Goal: Information Seeking & Learning: Find specific fact

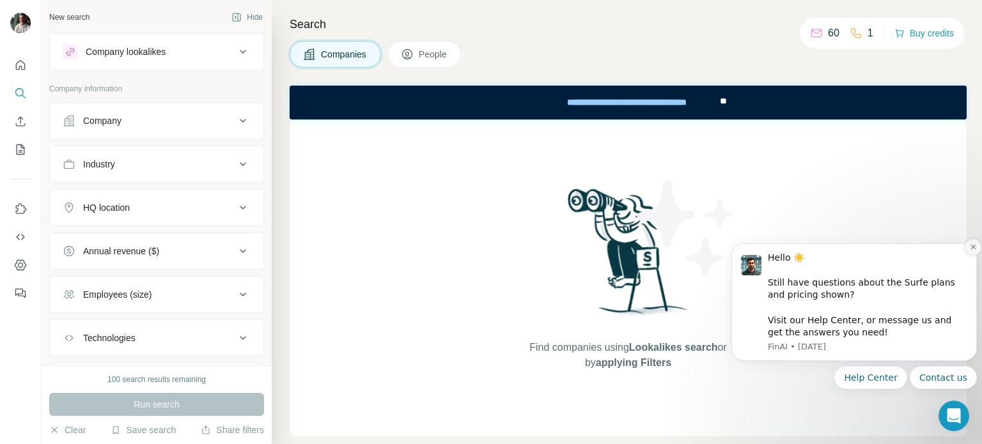
click at [975, 251] on icon "Dismiss notification" at bounding box center [973, 247] width 7 height 7
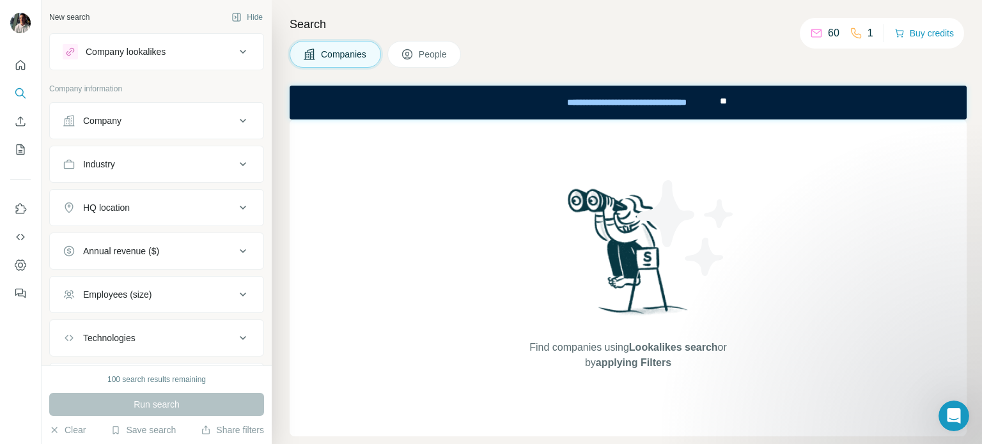
click at [439, 56] on span "People" at bounding box center [433, 54] width 29 height 13
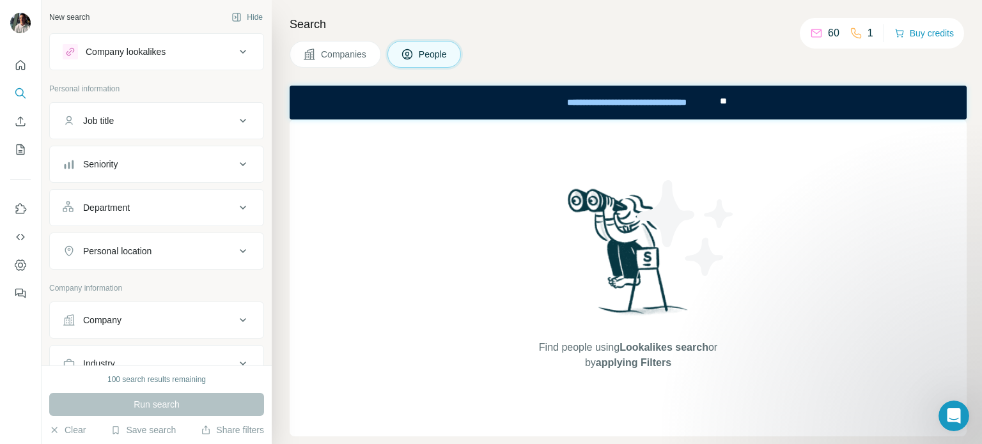
click at [337, 55] on span "Companies" at bounding box center [344, 54] width 47 height 13
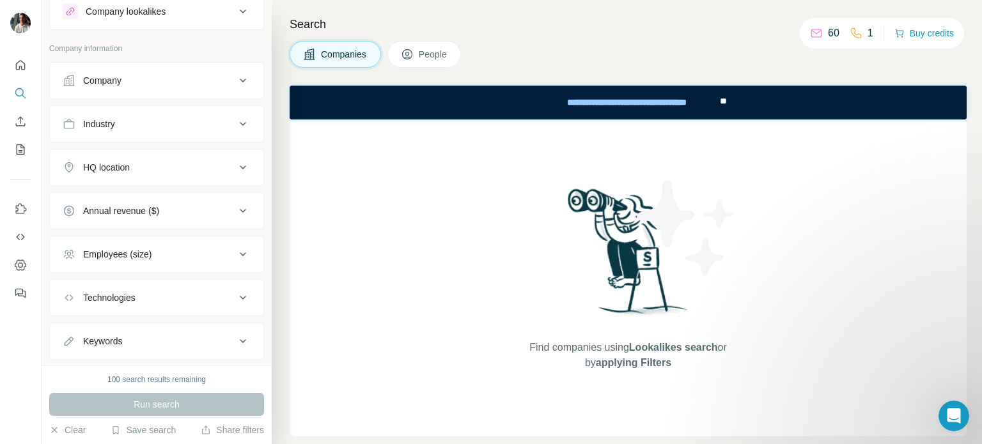
scroll to position [68, 0]
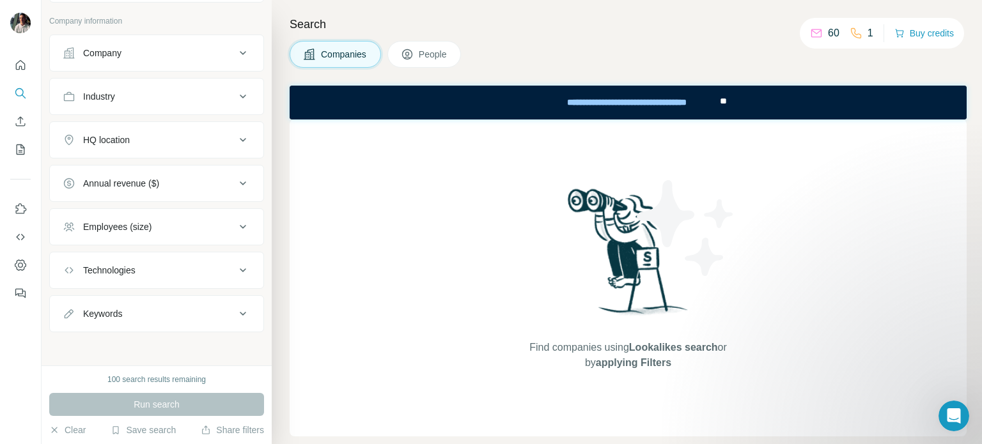
click at [235, 266] on icon at bounding box center [242, 270] width 15 height 15
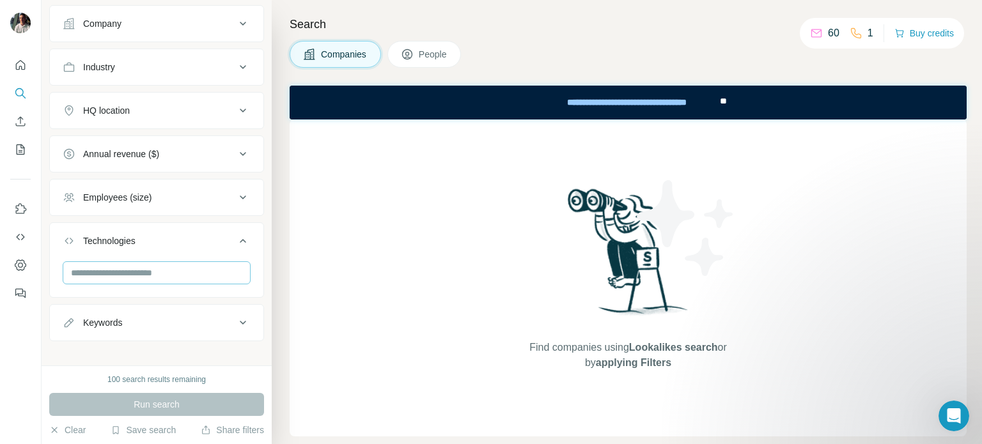
scroll to position [106, 0]
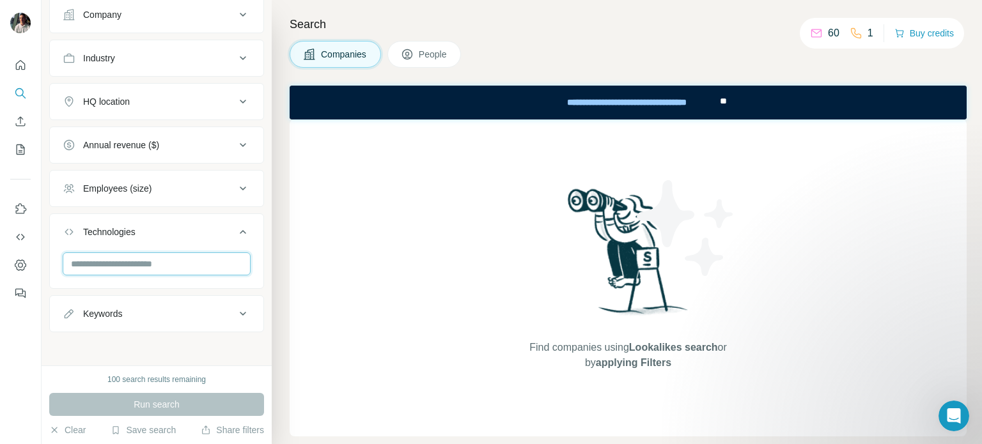
click at [159, 255] on input "text" at bounding box center [157, 263] width 188 height 23
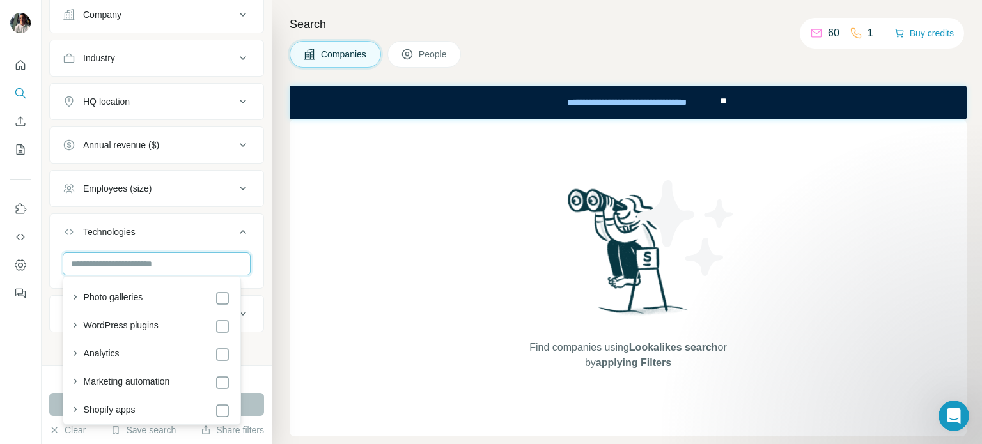
type input "*"
click at [77, 355] on icon "button" at bounding box center [74, 353] width 13 height 13
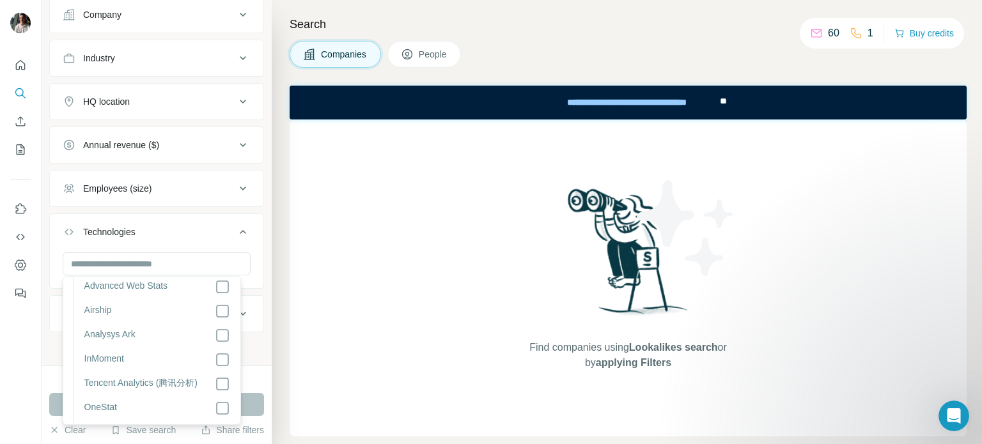
scroll to position [767, 0]
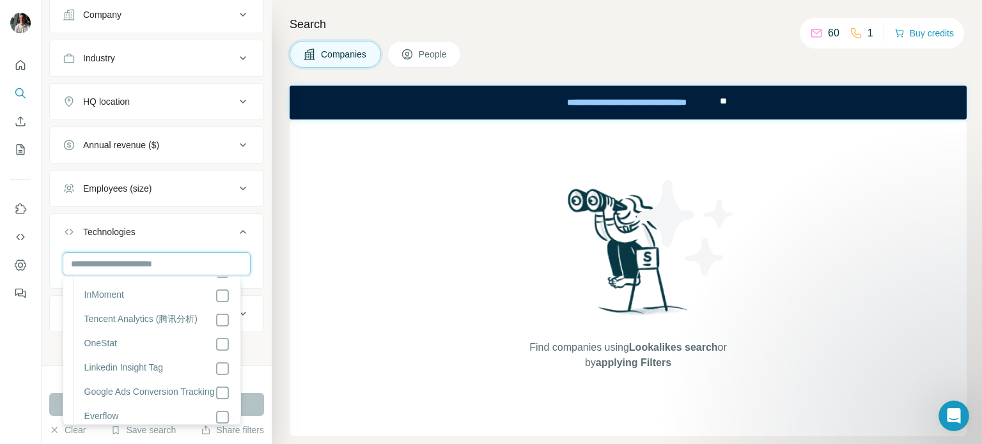
click at [96, 264] on input "text" at bounding box center [157, 263] width 188 height 23
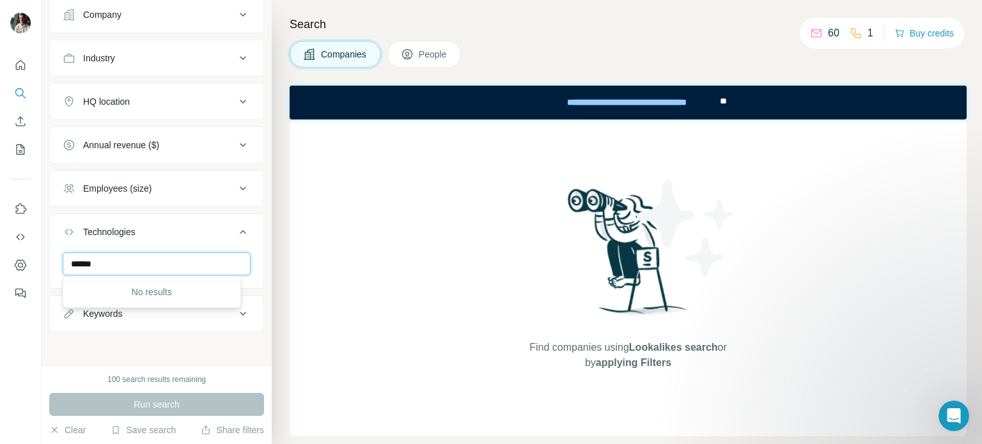
scroll to position [0, 0]
type input "******"
click at [219, 346] on div "New search Hide Company lookalikes Company information Company Industry HQ loca…" at bounding box center [157, 183] width 230 height 366
click at [419, 56] on button "People" at bounding box center [424, 54] width 74 height 27
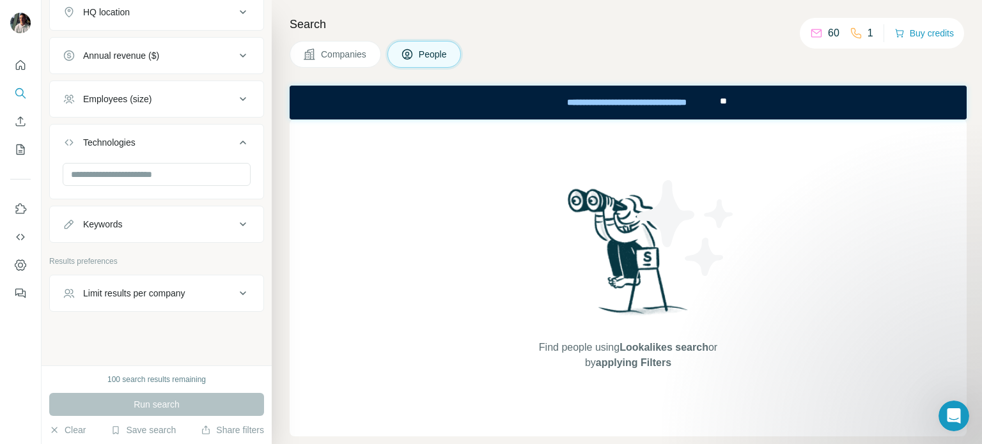
scroll to position [396, 0]
click at [175, 164] on input "text" at bounding box center [157, 173] width 188 height 23
type input "****"
click at [256, 196] on div "New search Hide Company lookalikes Personal information Job title Seniority Dep…" at bounding box center [157, 183] width 230 height 366
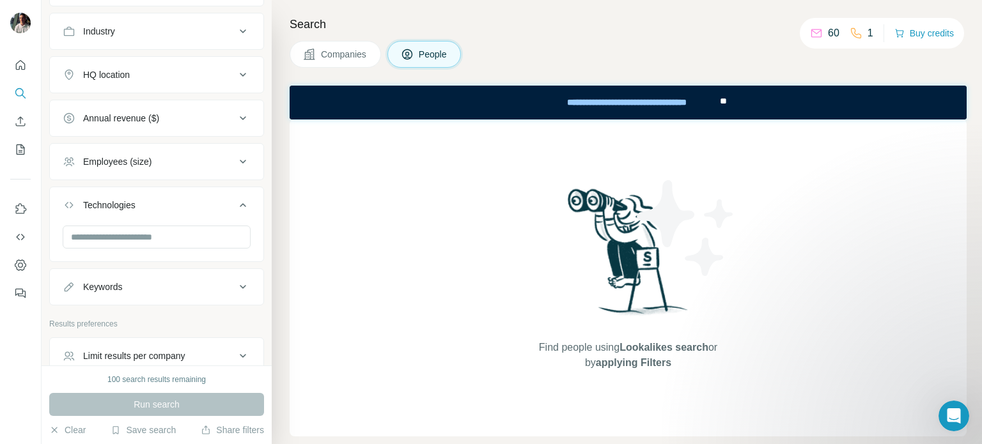
scroll to position [141, 0]
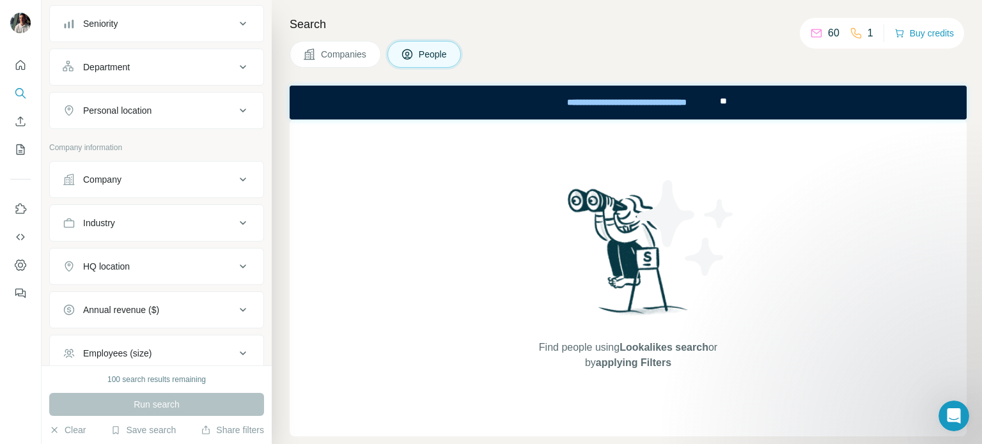
click at [430, 67] on button "People" at bounding box center [424, 54] width 74 height 27
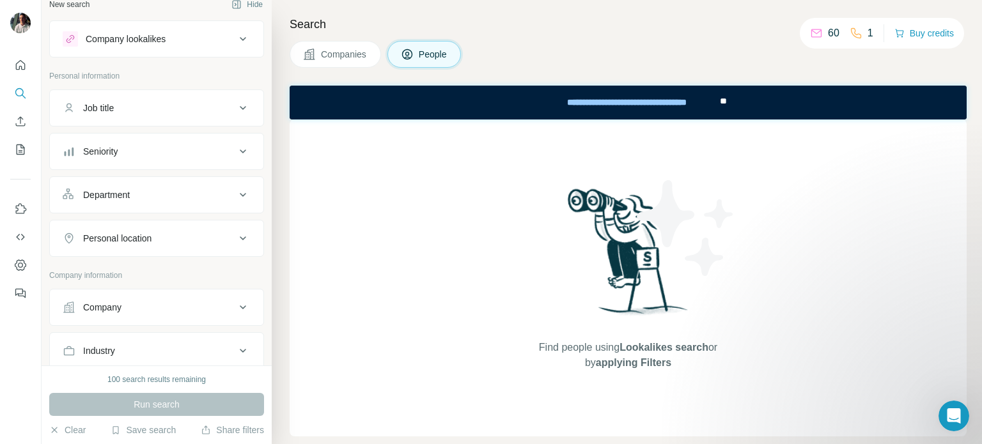
scroll to position [0, 0]
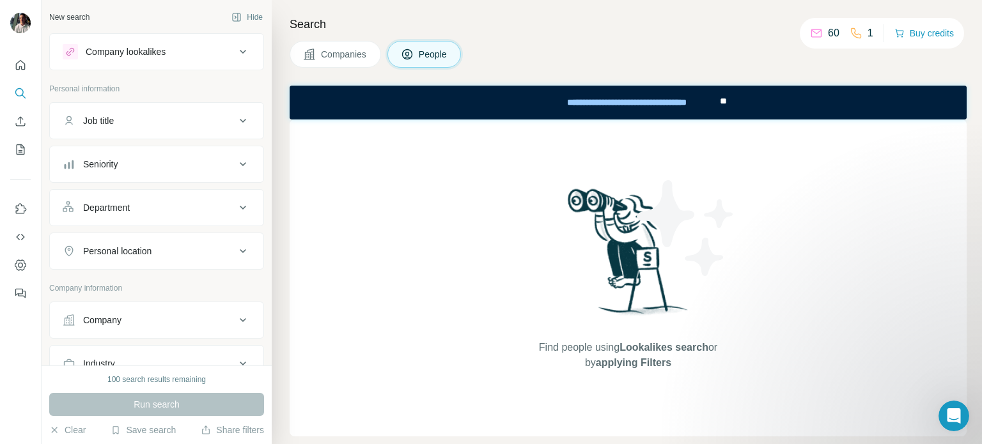
click at [236, 124] on icon at bounding box center [242, 120] width 15 height 15
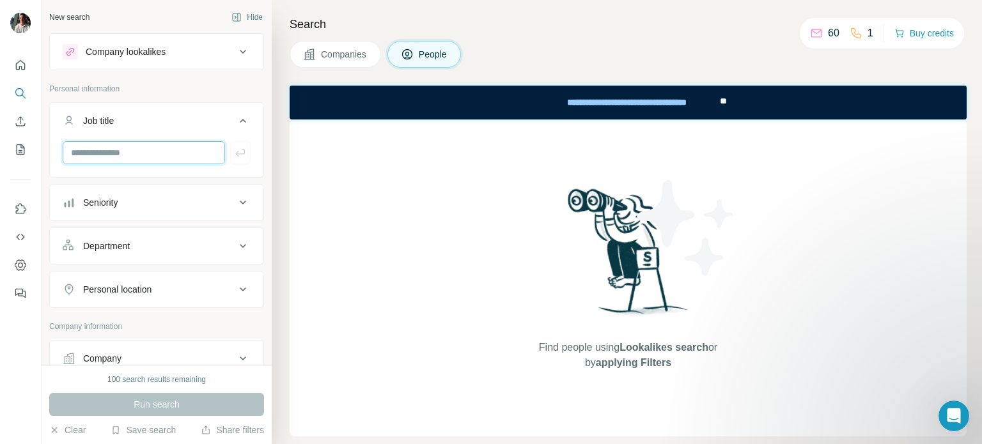
click at [159, 152] on input "text" at bounding box center [144, 152] width 162 height 23
type input "******"
click at [234, 155] on icon "button" at bounding box center [240, 152] width 13 height 13
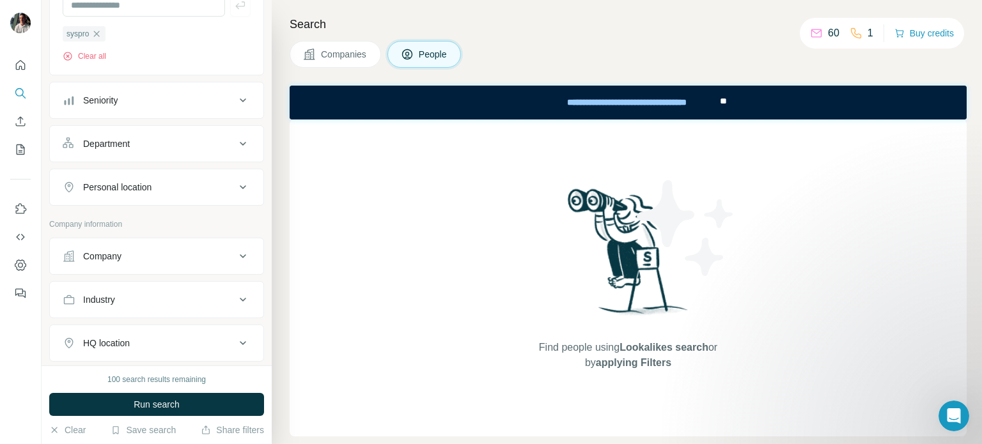
scroll to position [192, 0]
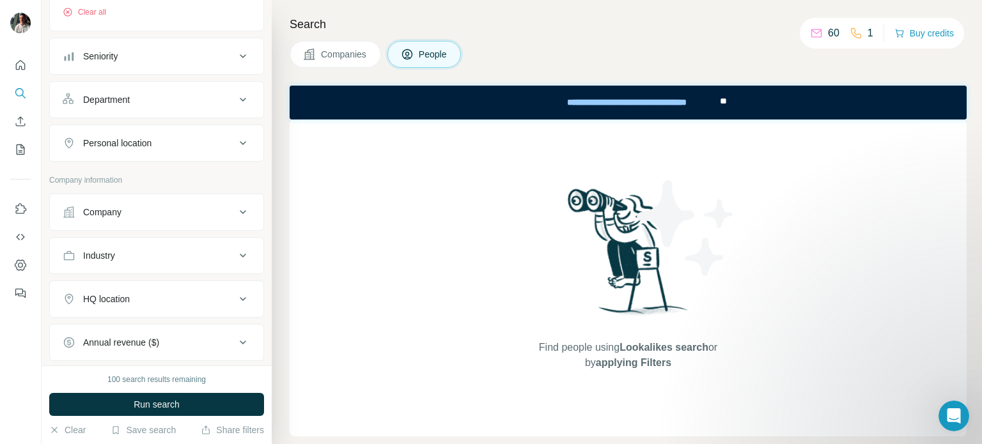
click at [240, 143] on icon at bounding box center [243, 143] width 6 height 4
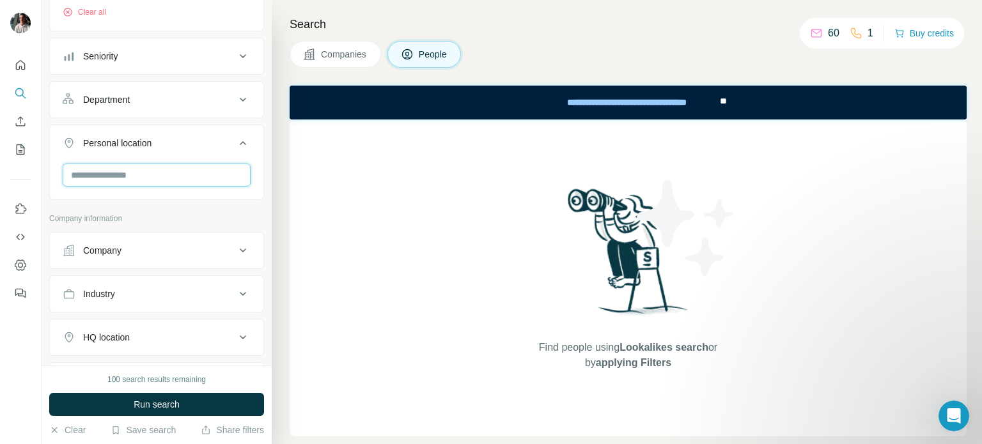
click at [150, 174] on input "text" at bounding box center [157, 175] width 188 height 23
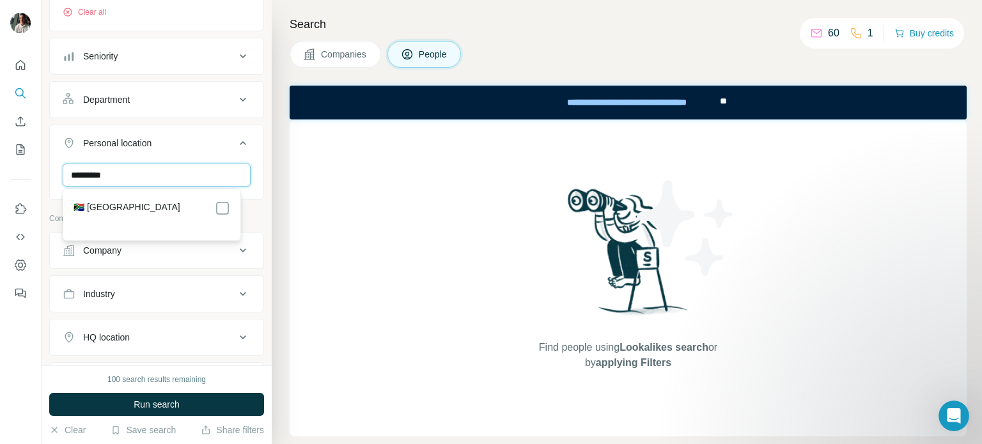
type input "*********"
click at [141, 205] on div "🇿🇦 [GEOGRAPHIC_DATA]" at bounding box center [152, 208] width 157 height 15
click at [233, 121] on ul "Job title 1 syspro Clear all Seniority Department Personal location 1 *********…" at bounding box center [156, 78] width 215 height 335
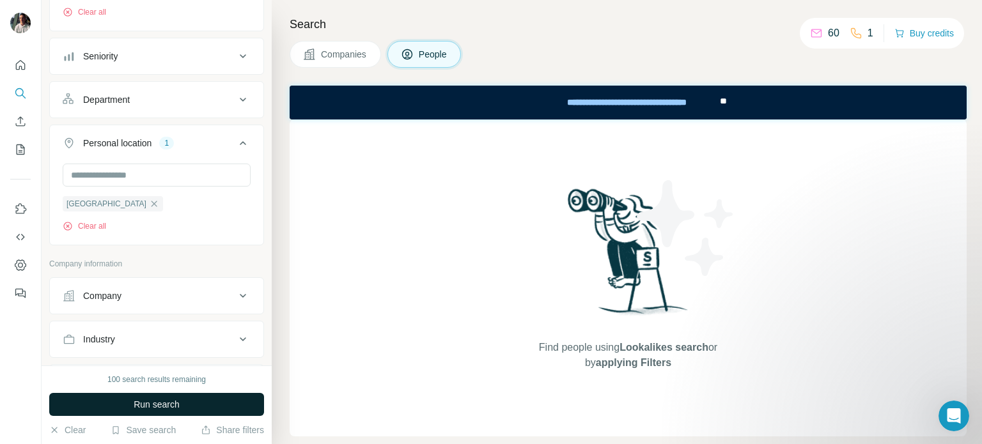
click at [165, 408] on span "Run search" at bounding box center [157, 404] width 46 height 13
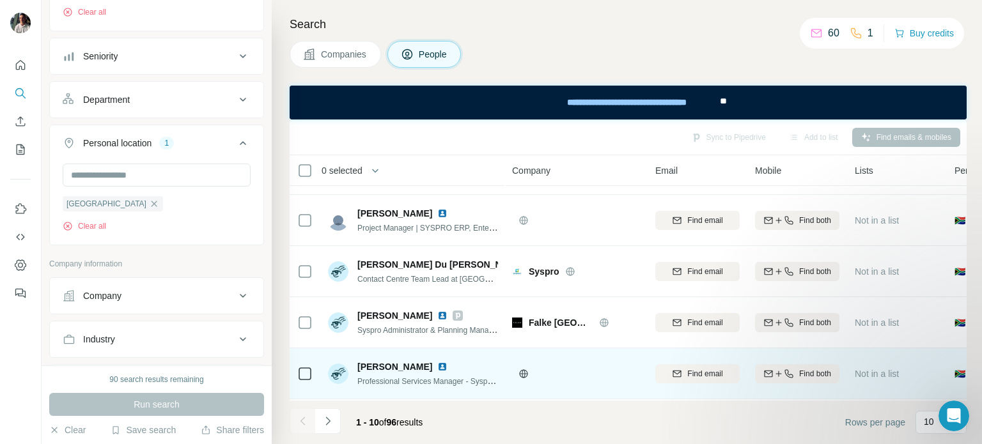
scroll to position [302, 0]
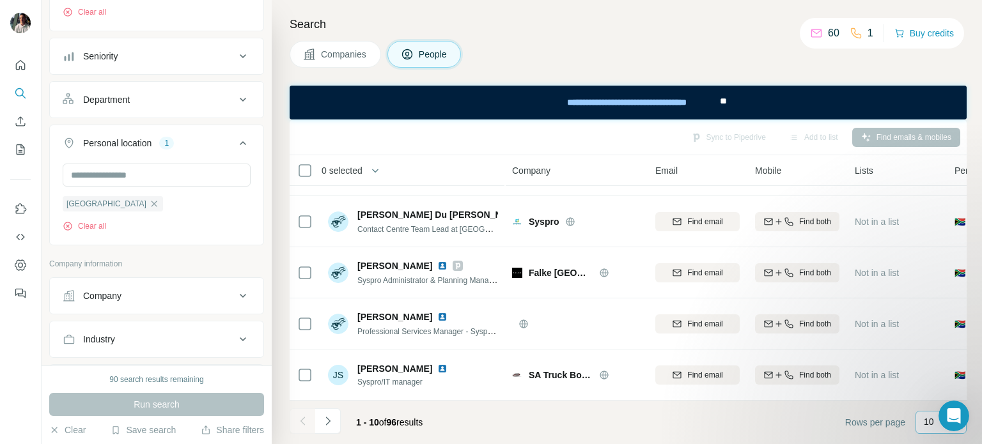
click at [926, 419] on p "10" at bounding box center [929, 421] width 10 height 13
click at [940, 324] on div "60" at bounding box center [940, 324] width 29 height 13
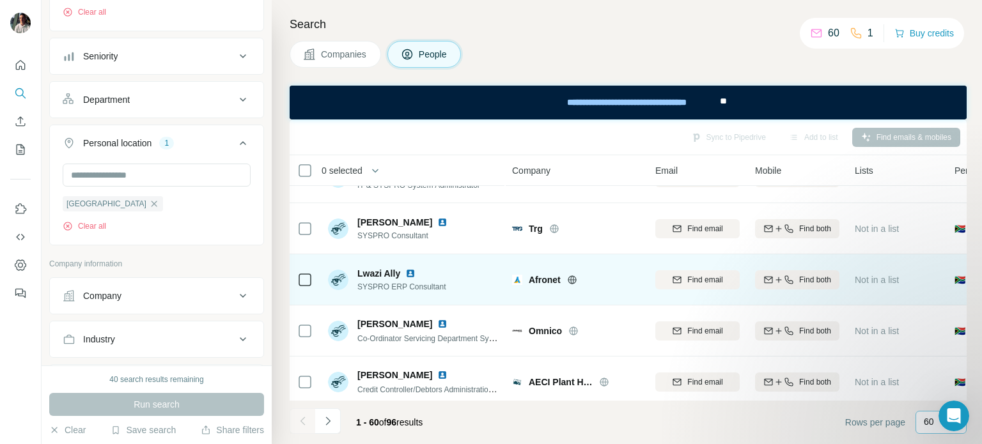
scroll to position [2412, 0]
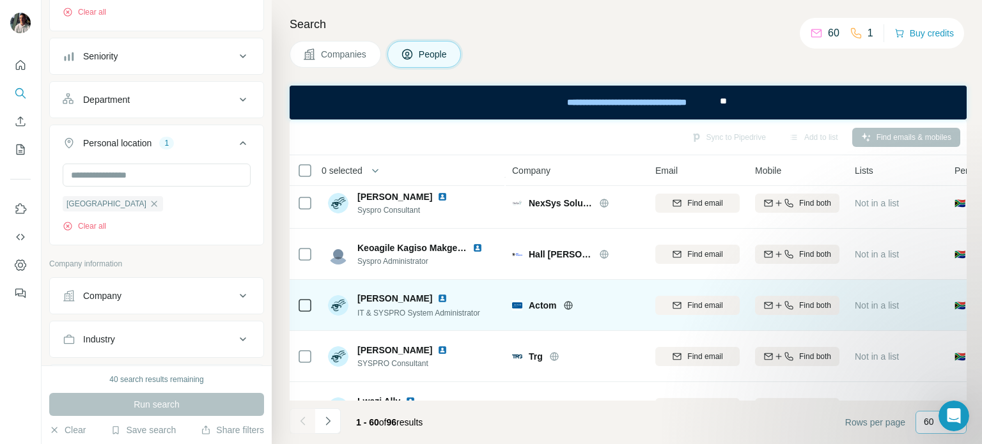
click at [545, 306] on span "Actom" at bounding box center [543, 305] width 28 height 13
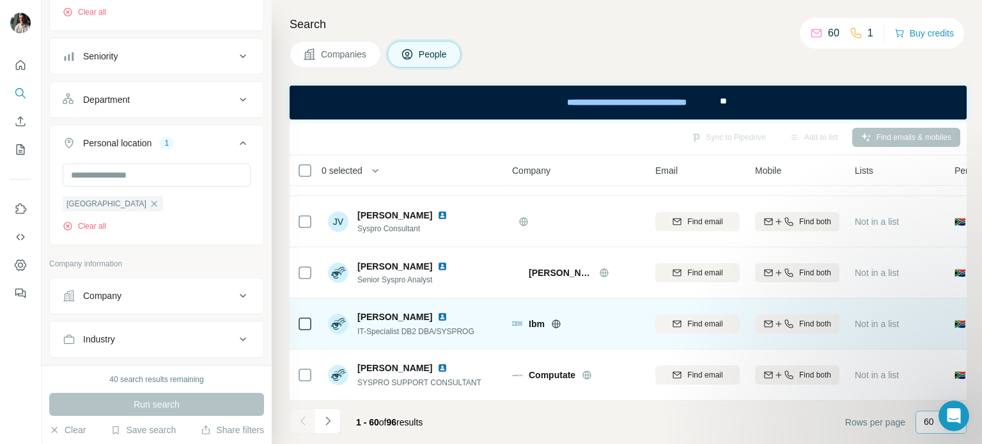
scroll to position [2092, 0]
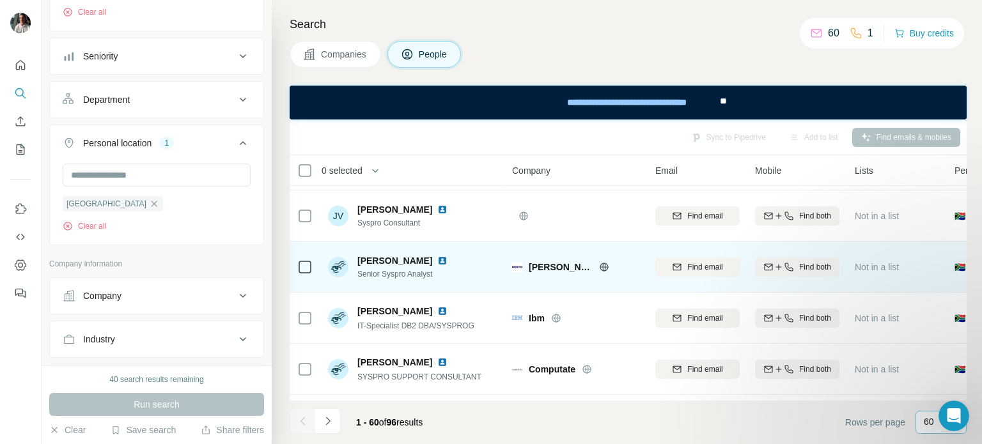
drag, startPoint x: 604, startPoint y: 265, endPoint x: 593, endPoint y: 289, distance: 26.3
click at [593, 289] on td "[PERSON_NAME]" at bounding box center [575, 267] width 143 height 51
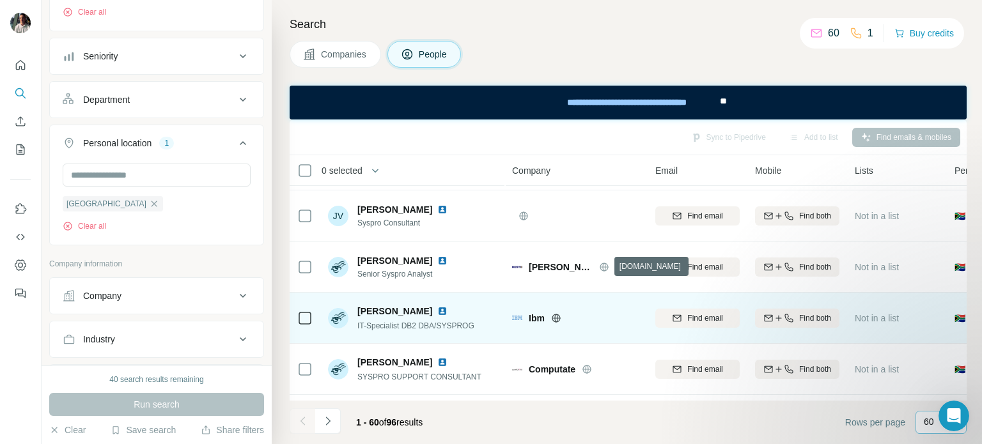
drag, startPoint x: 603, startPoint y: 265, endPoint x: 578, endPoint y: 306, distance: 48.8
click at [555, 164] on div "Company" at bounding box center [576, 170] width 128 height 15
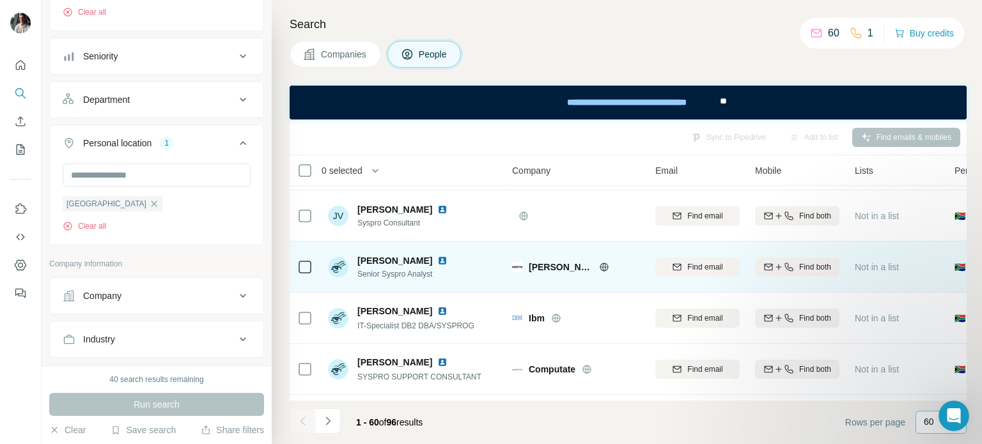
click at [603, 267] on icon at bounding box center [604, 267] width 8 height 1
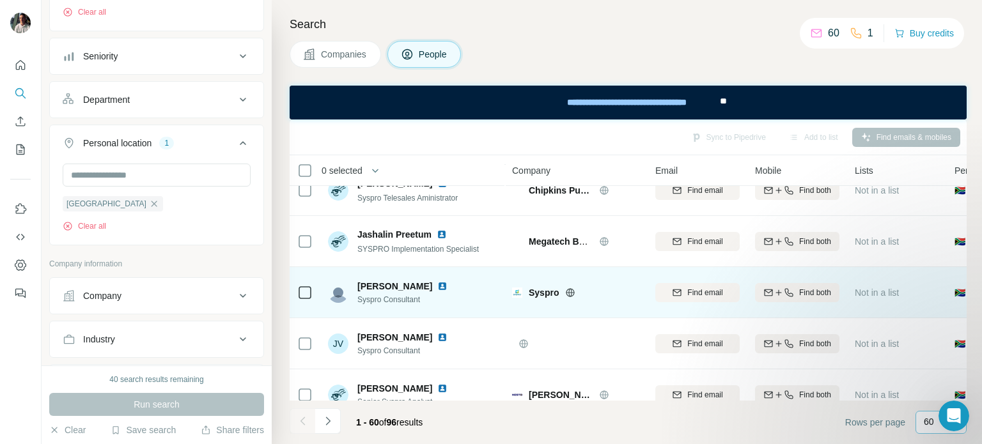
scroll to position [1900, 0]
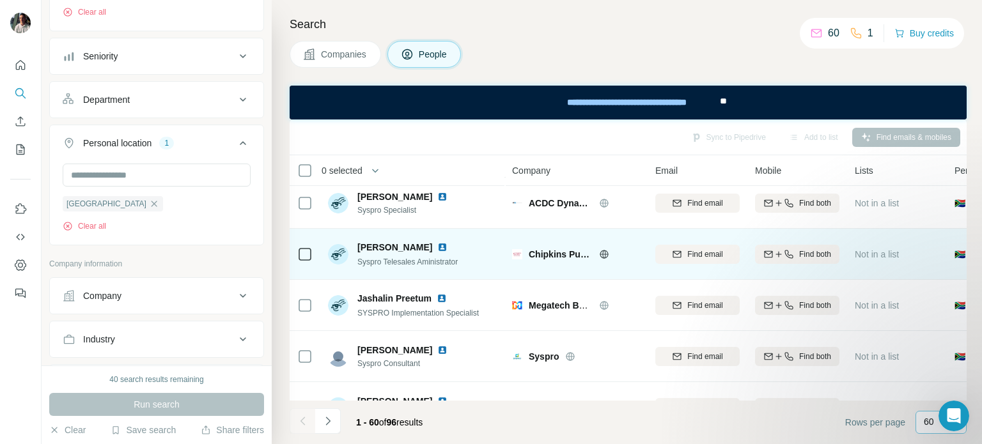
click at [604, 251] on icon at bounding box center [604, 254] width 10 height 10
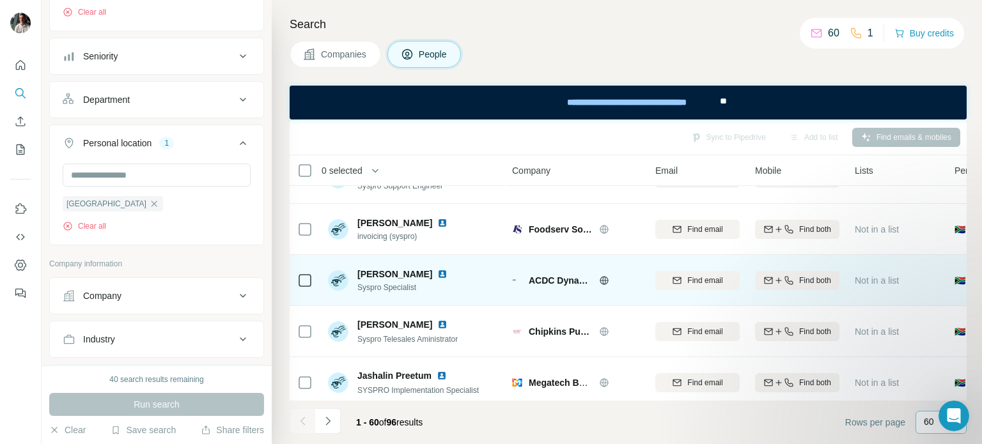
scroll to position [1772, 0]
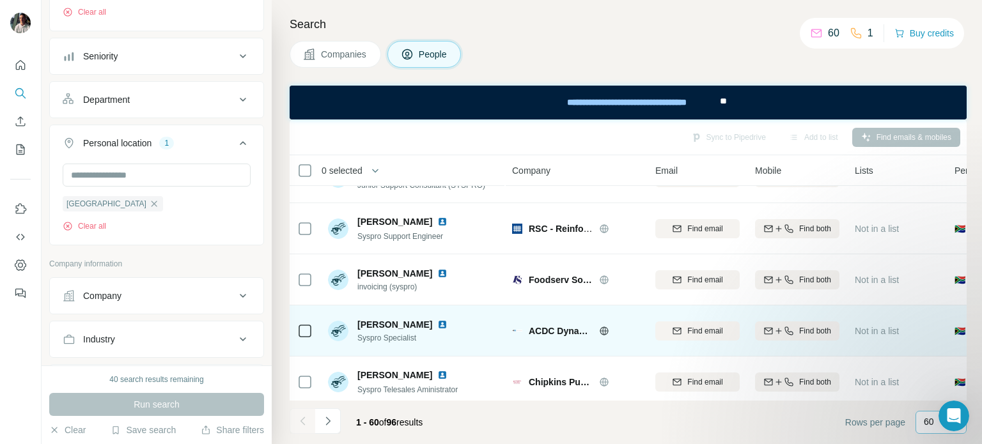
click at [601, 327] on icon at bounding box center [604, 331] width 10 height 10
click at [437, 323] on img at bounding box center [442, 325] width 10 height 10
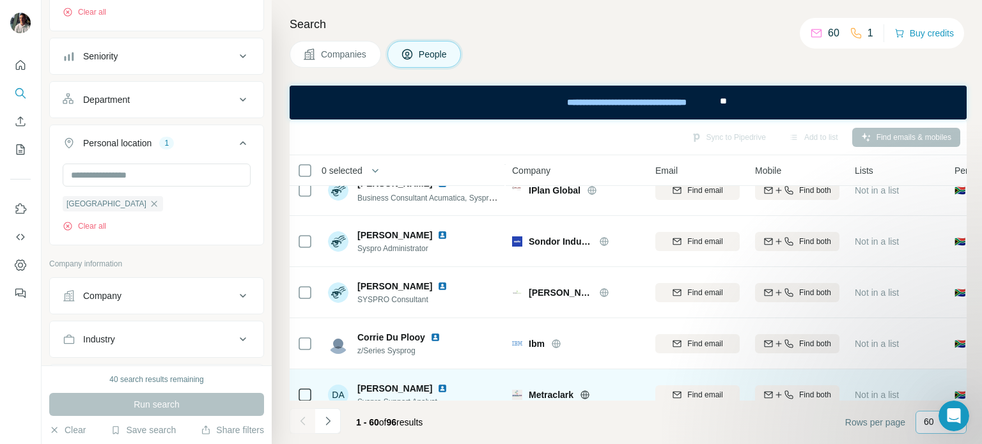
scroll to position [1005, 0]
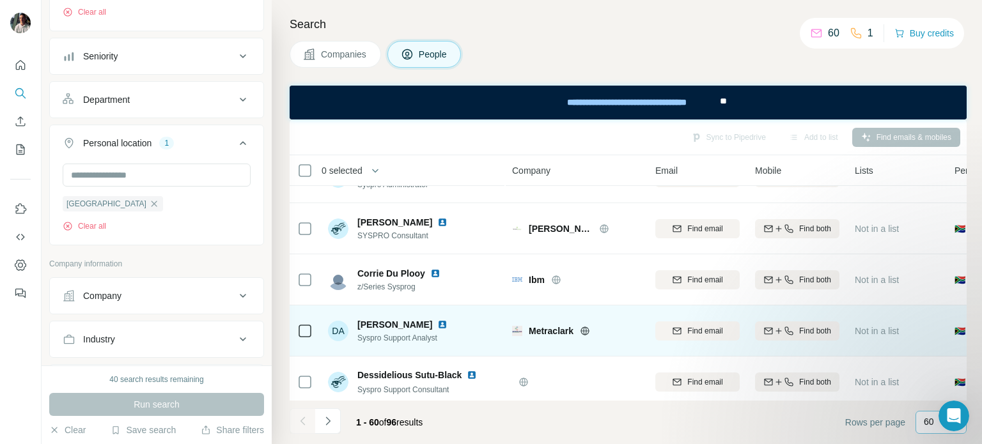
click at [583, 329] on icon at bounding box center [585, 331] width 10 height 10
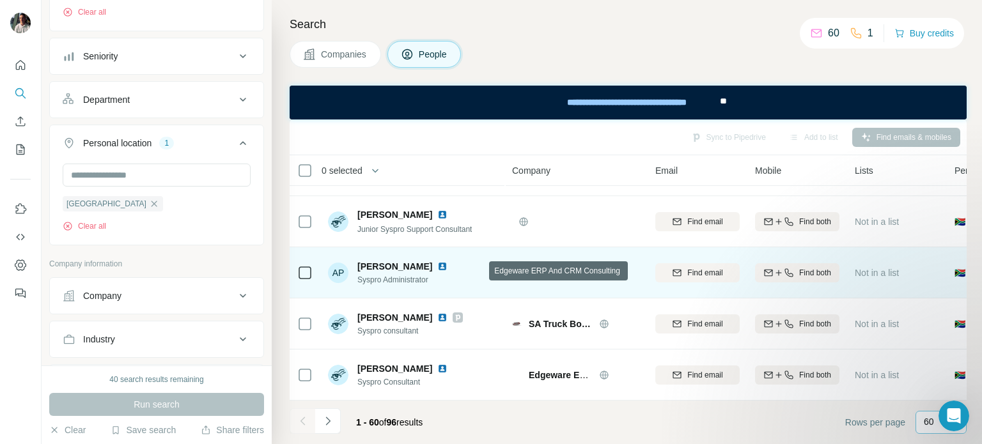
scroll to position [558, 0]
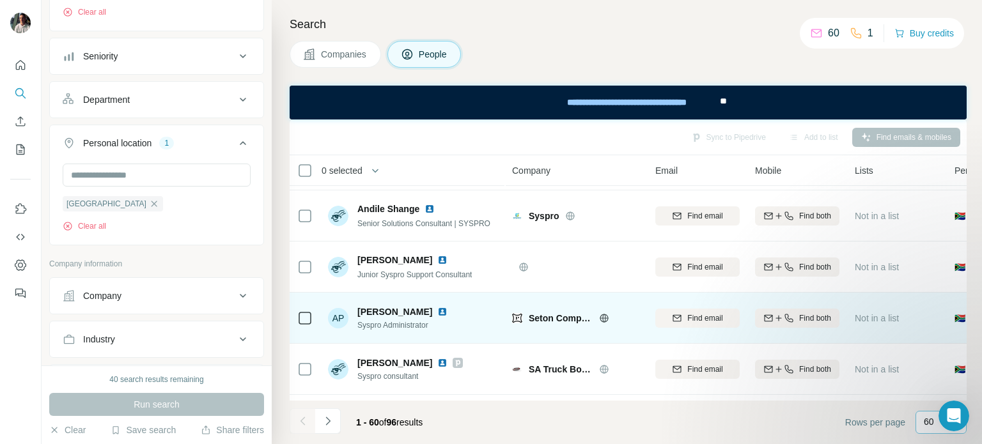
click at [605, 316] on icon at bounding box center [603, 318] width 3 height 8
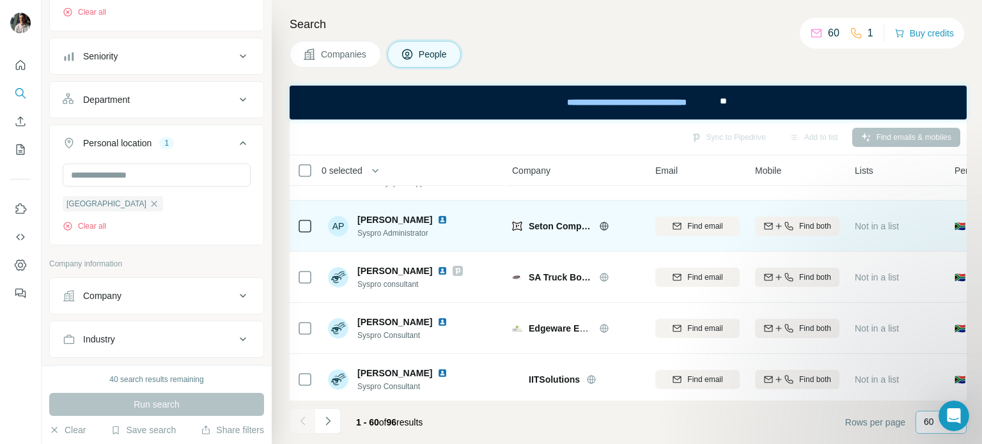
scroll to position [622, 0]
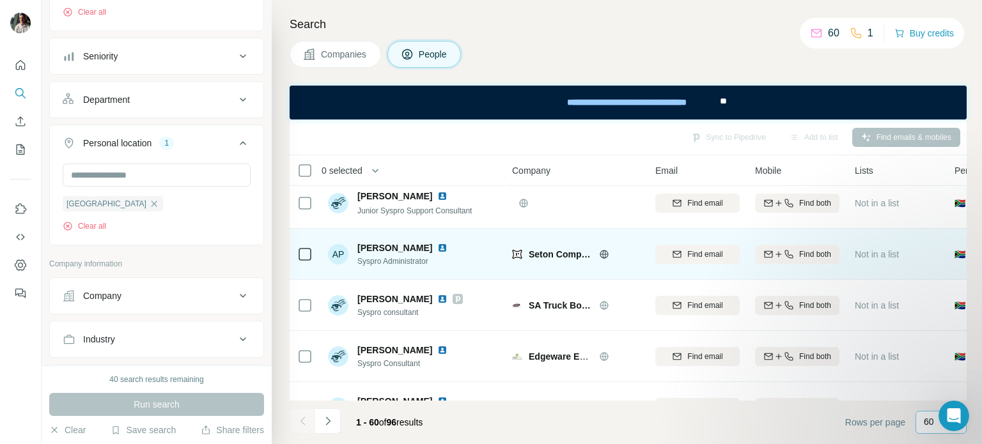
click at [437, 247] on img at bounding box center [442, 248] width 10 height 10
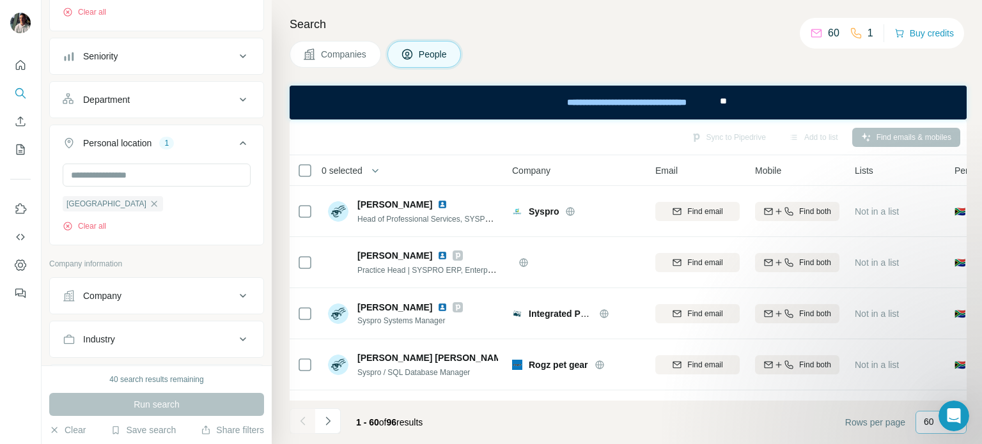
scroll to position [320, 0]
